Goal: Find specific page/section: Find specific page/section

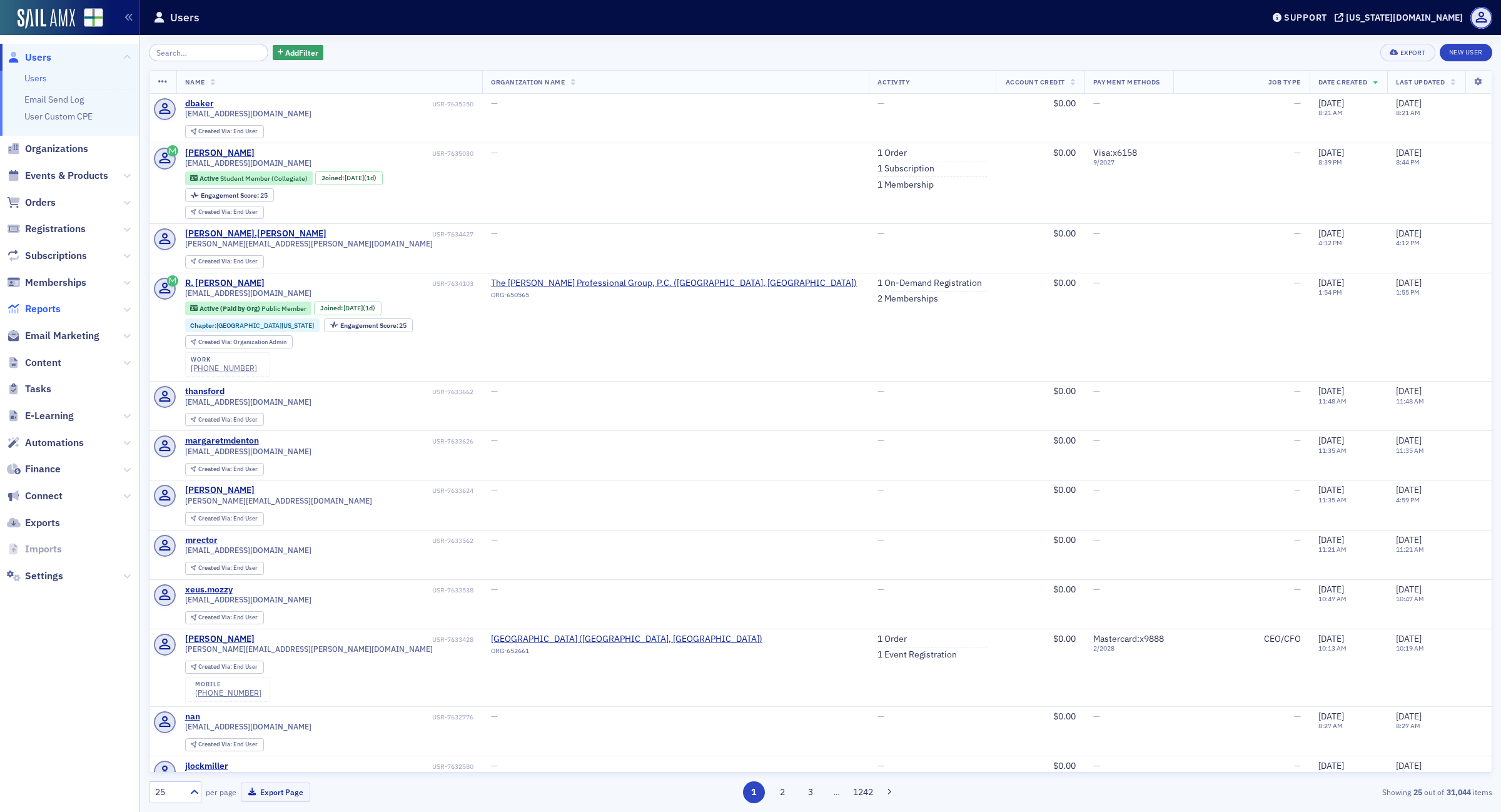
click at [48, 311] on span "Reports" at bounding box center [42, 308] width 35 height 13
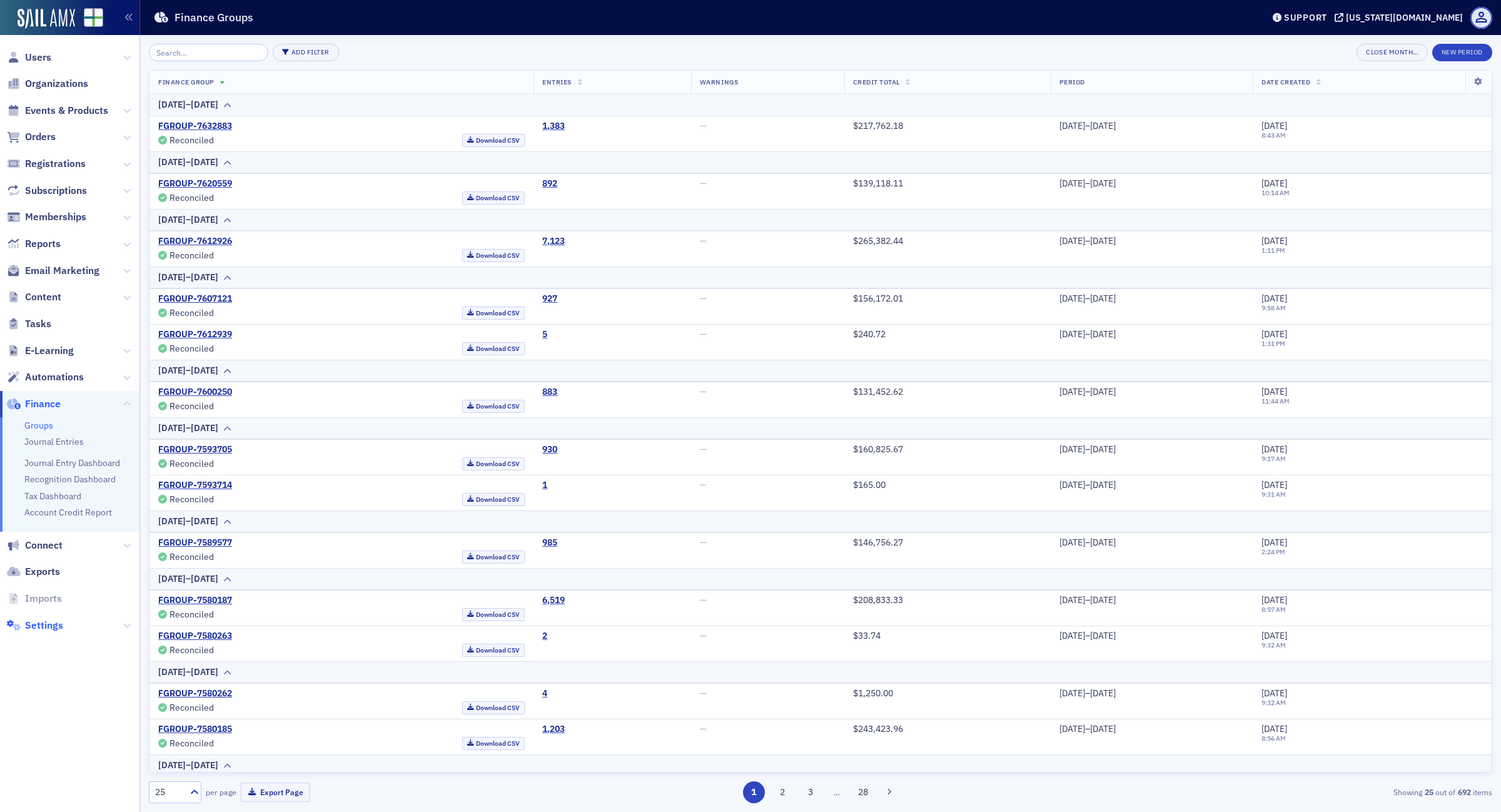
click at [46, 624] on span "Settings" at bounding box center [44, 625] width 38 height 13
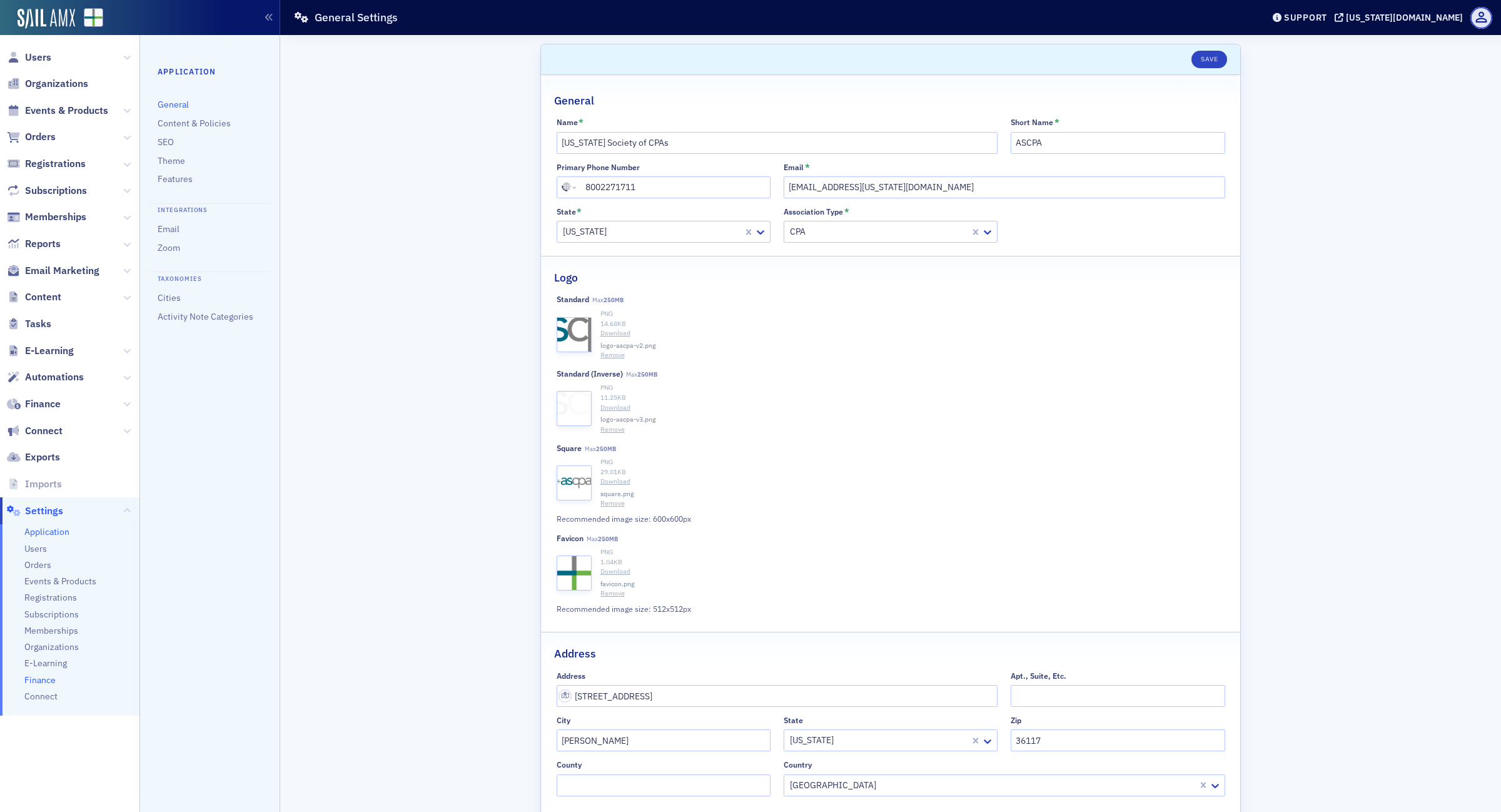
click at [52, 678] on span "Finance" at bounding box center [40, 680] width 31 height 12
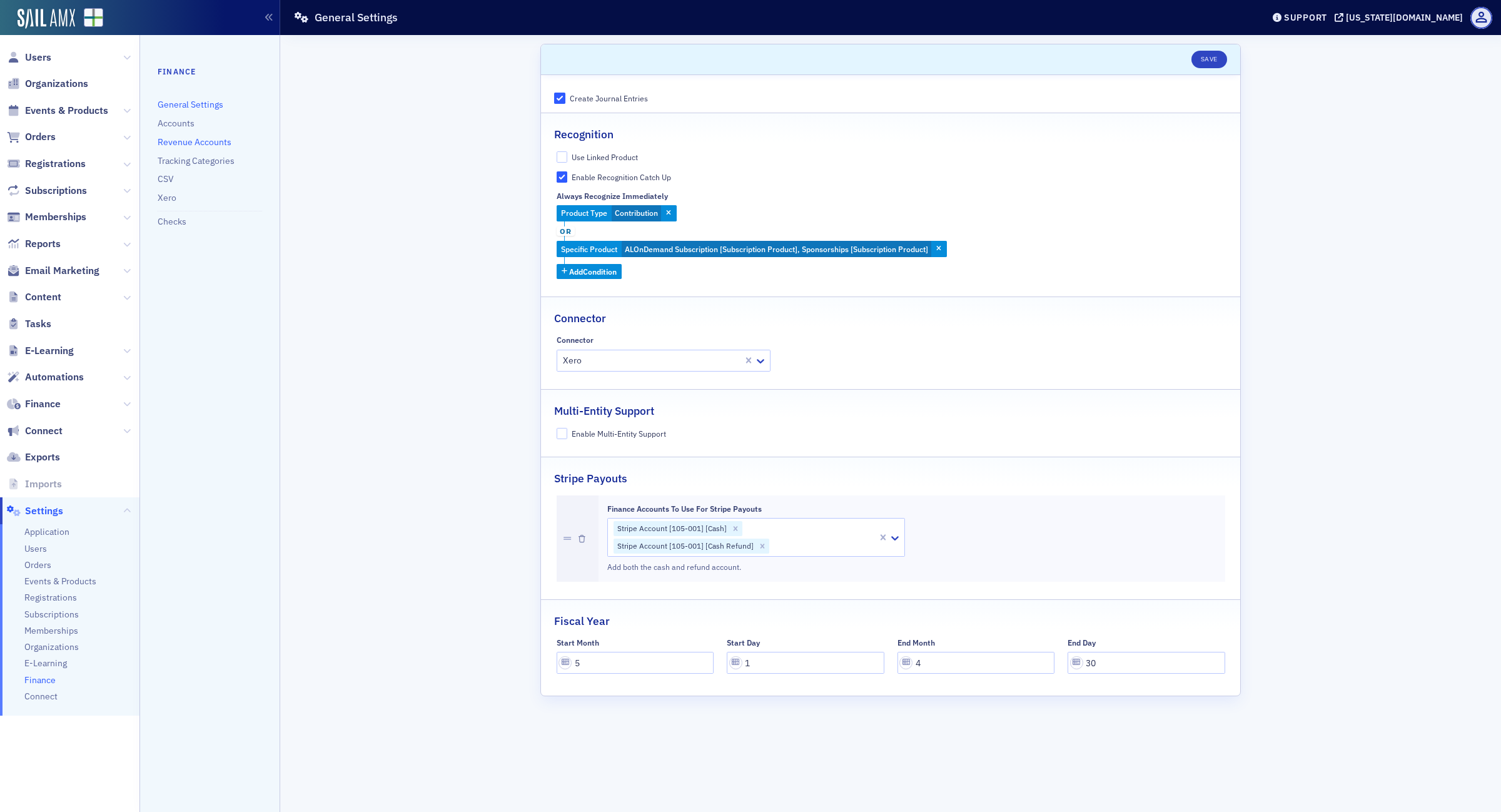
click at [198, 141] on link "Revenue Accounts" at bounding box center [194, 142] width 73 height 11
